Goal: Check status

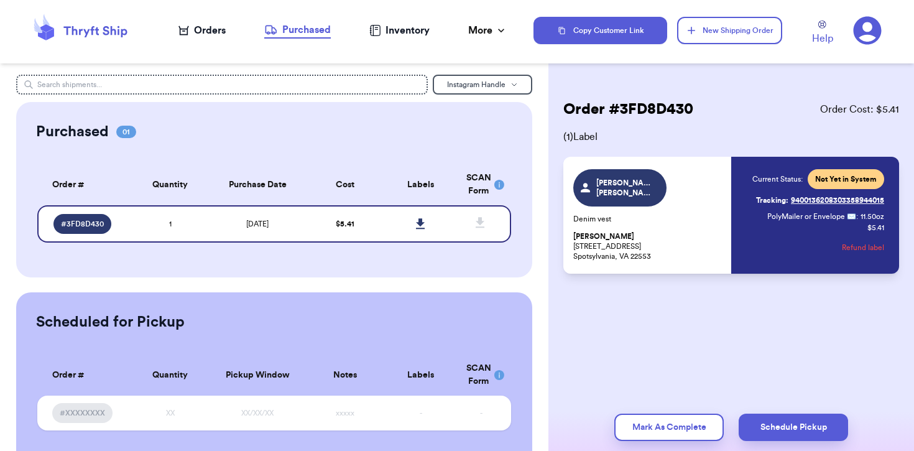
click at [197, 31] on div "Orders" at bounding box center [201, 30] width 47 height 15
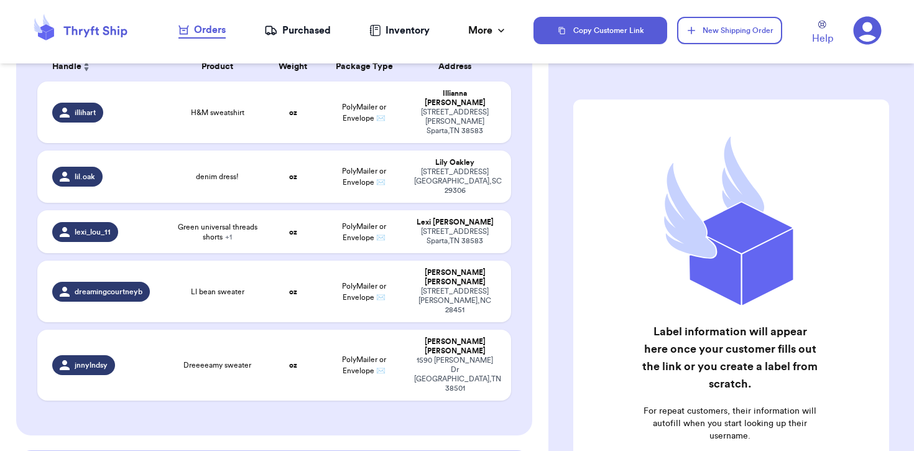
scroll to position [132, 0]
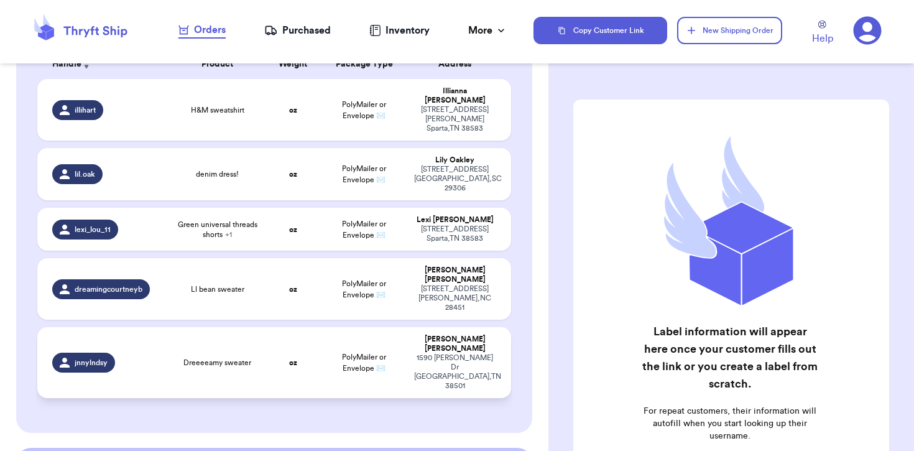
click at [206, 358] on span "Dreeeeamy sweater" at bounding box center [217, 363] width 68 height 10
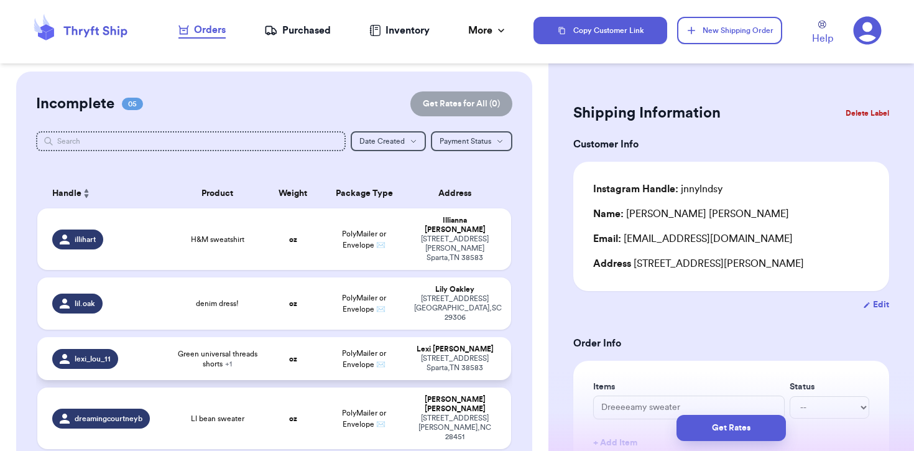
scroll to position [0, 0]
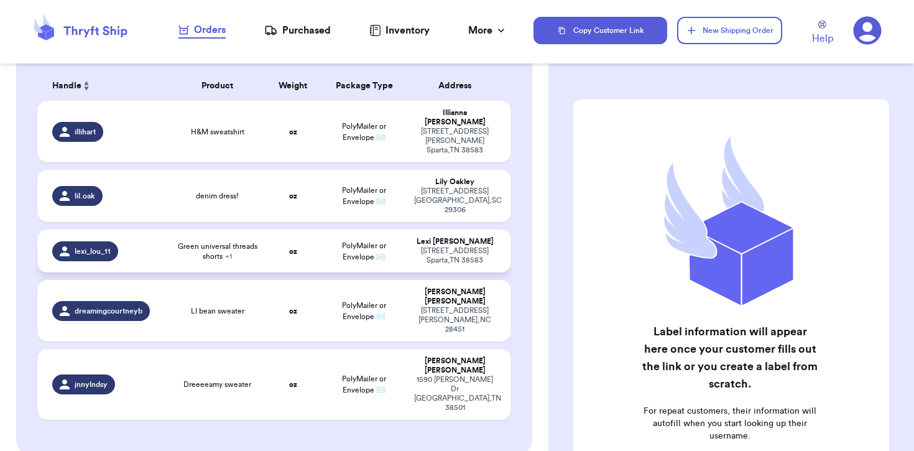
scroll to position [110, 0]
